Goal: Navigation & Orientation: Understand site structure

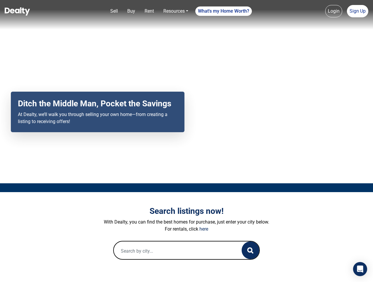
click at [187, 141] on div "Your browser does not support the video tag. Ditch the Middle Man, Pocket the S…" at bounding box center [186, 91] width 373 height 183
click at [114, 11] on link "Sell" at bounding box center [114, 11] width 12 height 12
click at [131, 11] on link "Buy" at bounding box center [131, 11] width 13 height 12
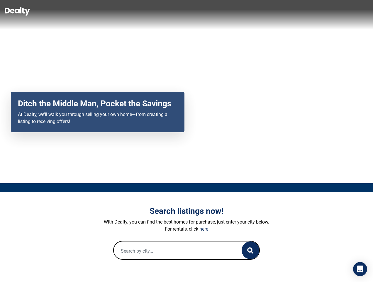
click at [149, 11] on link "Rent" at bounding box center [149, 11] width 14 height 12
click at [176, 11] on link "Resources" at bounding box center [176, 11] width 30 height 12
click at [224, 11] on link "What's my Home Worth?" at bounding box center [224, 10] width 57 height 9
click at [334, 11] on link "Login" at bounding box center [334, 11] width 17 height 12
click at [358, 11] on link "Sign Up" at bounding box center [357, 11] width 21 height 12
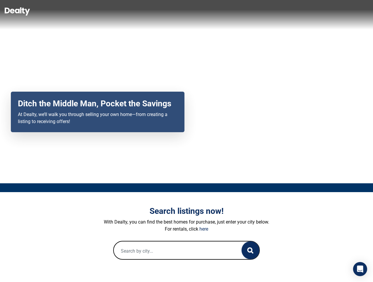
click at [251, 250] on icon "button" at bounding box center [250, 250] width 6 height 6
click at [361, 269] on icon "Open Intercom Messenger" at bounding box center [361, 268] width 6 height 7
